Goal: Information Seeking & Learning: Find specific fact

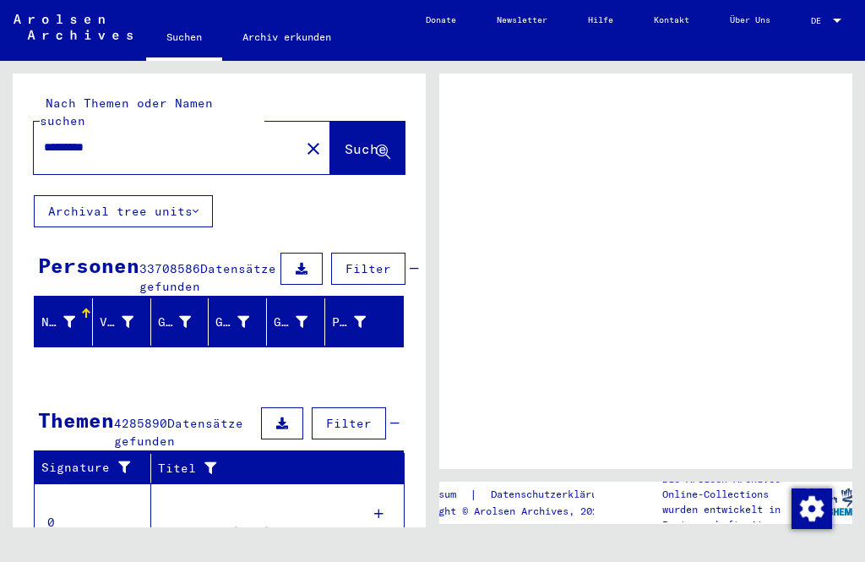
click at [350, 140] on span "Suche" at bounding box center [366, 148] width 42 height 17
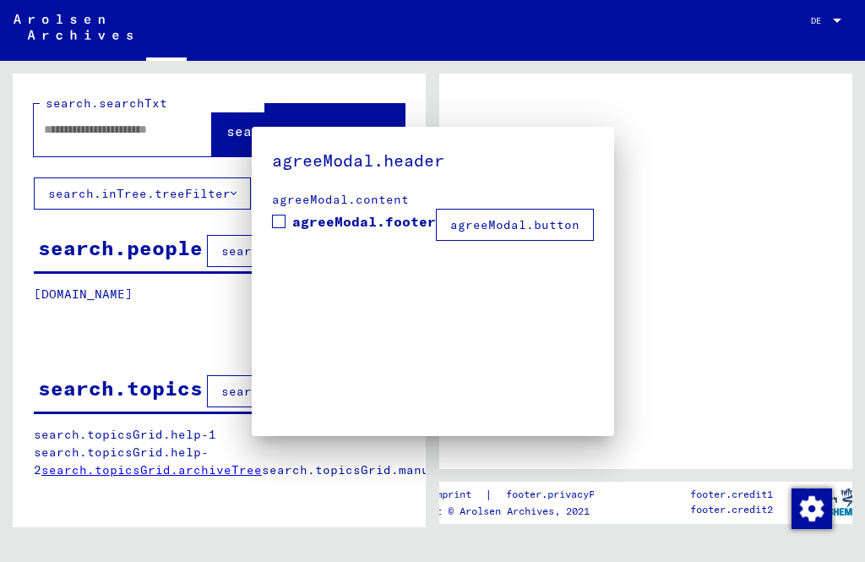
type input "*********"
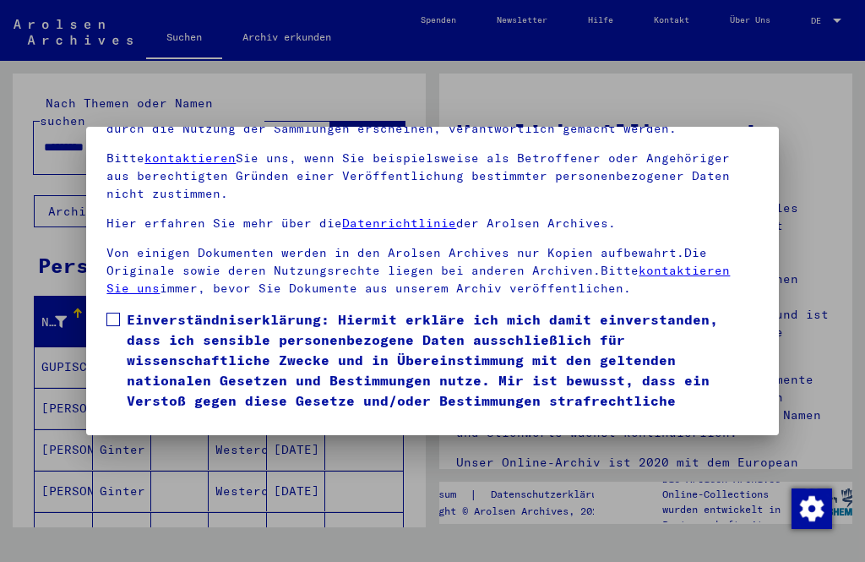
scroll to position [176, 0]
click at [134, 309] on span "Einverständniserklärung: Hiermit erkläre ich mich damit einverstanden, dass ich…" at bounding box center [442, 370] width 631 height 122
click at [224, 439] on button "Ich stimme zu" at bounding box center [170, 455] width 128 height 32
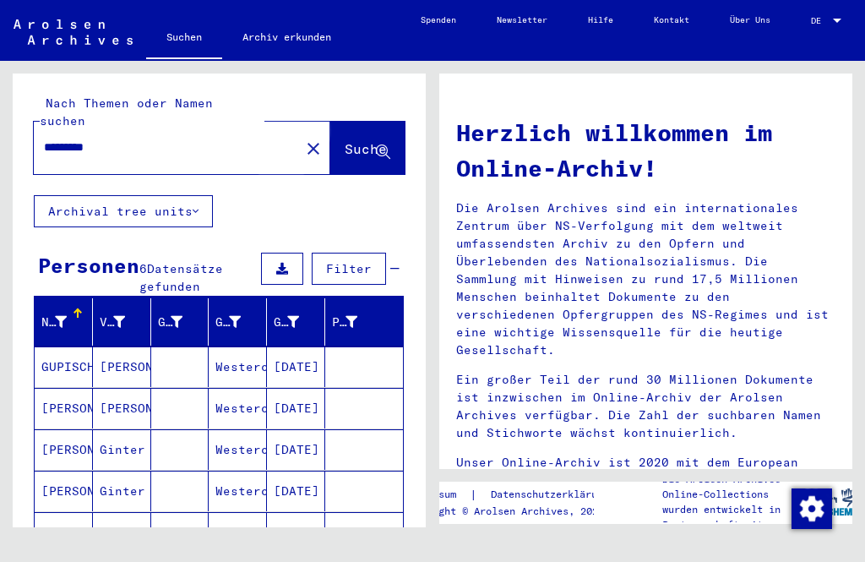
click at [345, 140] on span "Suche" at bounding box center [366, 148] width 42 height 17
click at [346, 140] on span "Suche" at bounding box center [366, 148] width 42 height 17
click at [177, 139] on input "*********" at bounding box center [162, 148] width 236 height 18
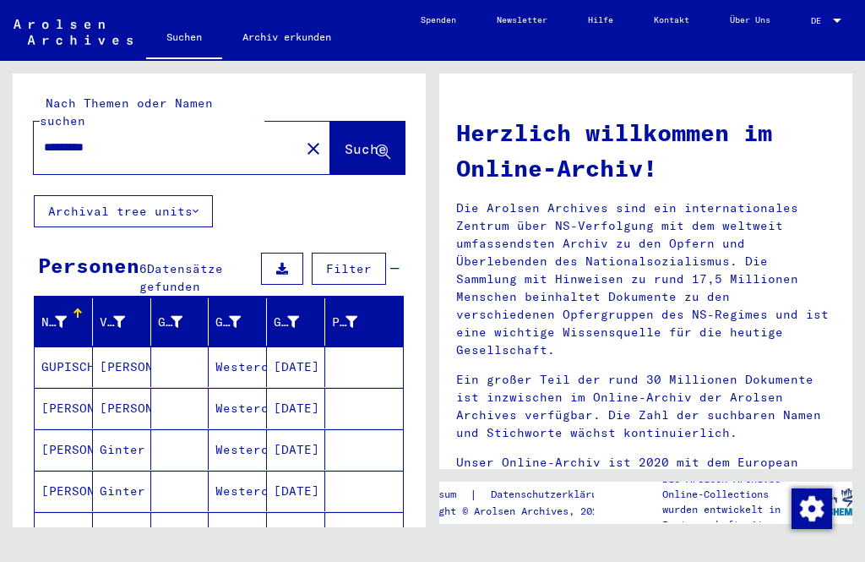
click at [357, 140] on span "Suche" at bounding box center [366, 148] width 42 height 17
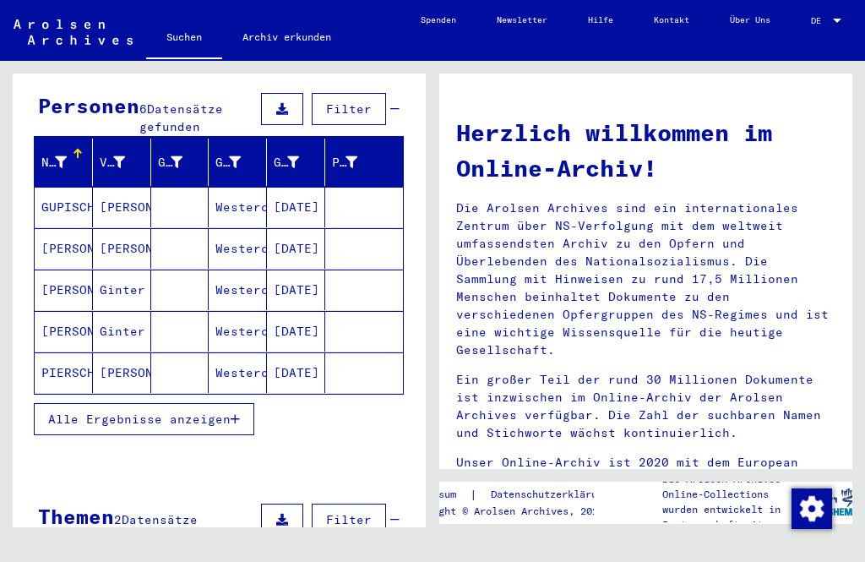
scroll to position [157, 0]
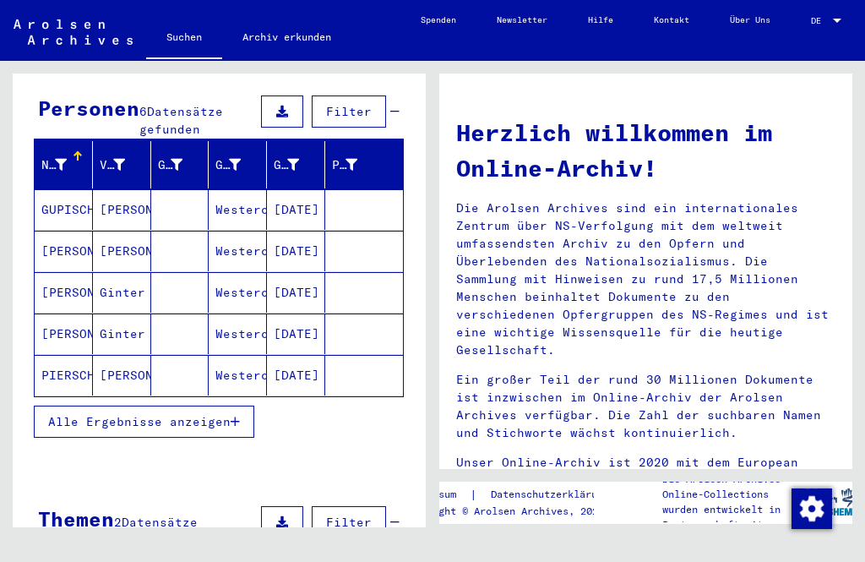
click at [51, 362] on mat-cell "PIERSCHALLA" at bounding box center [64, 375] width 58 height 41
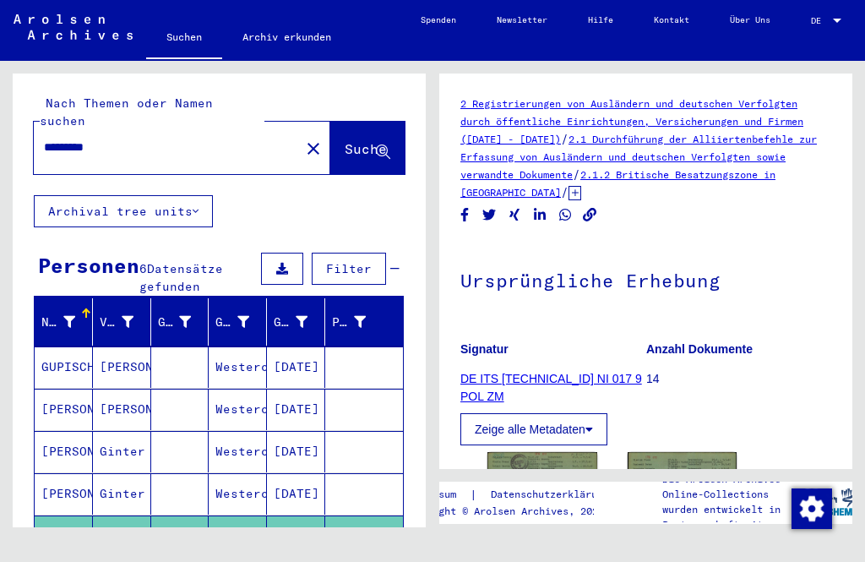
click at [76, 435] on mat-cell "[PERSON_NAME]" at bounding box center [64, 451] width 58 height 41
